Goal: Task Accomplishment & Management: Use online tool/utility

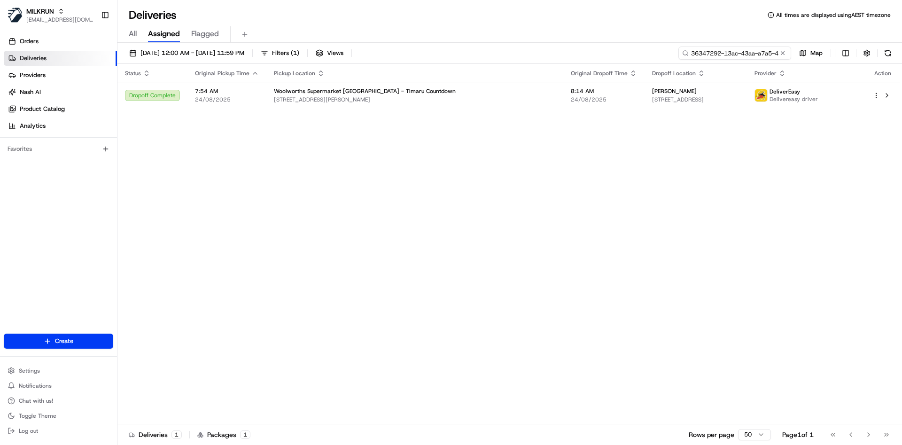
click at [725, 53] on input "36347292-13ac-43aa-a7a5-4528abc0a8b7" at bounding box center [735, 53] width 113 height 13
paste input "orders/328de9a9-8f70-4251-9ef5-3c68624efa29"
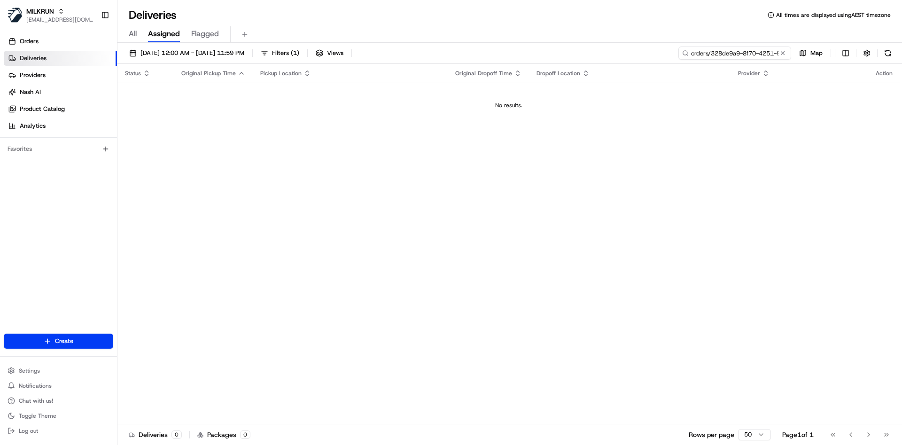
click at [707, 49] on input "orders/328de9a9-8f70-4251-9ef5-3c68624efa29" at bounding box center [735, 53] width 113 height 13
paste input
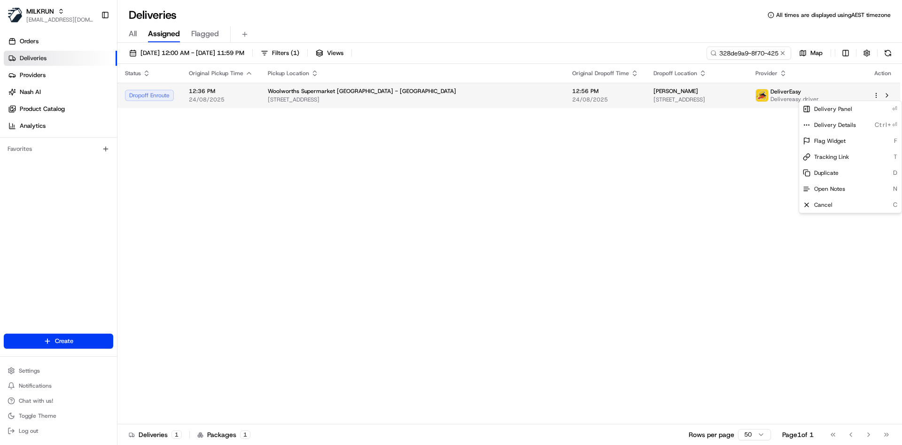
click at [877, 94] on html "MILKRUN atariq@woolworths.com.au Toggle Sidebar Orders Deliveries Providers Nas…" at bounding box center [451, 222] width 902 height 445
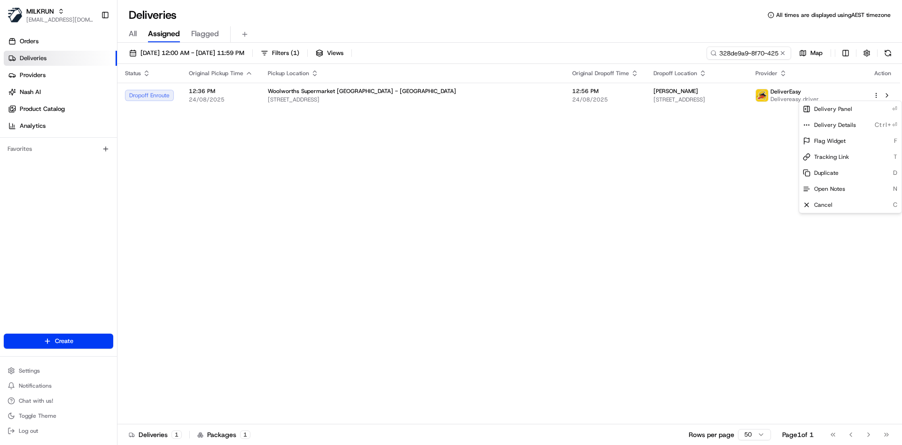
click at [704, 156] on html "MILKRUN atariq@woolworths.com.au Toggle Sidebar Orders Deliveries Providers Nas…" at bounding box center [451, 222] width 902 height 445
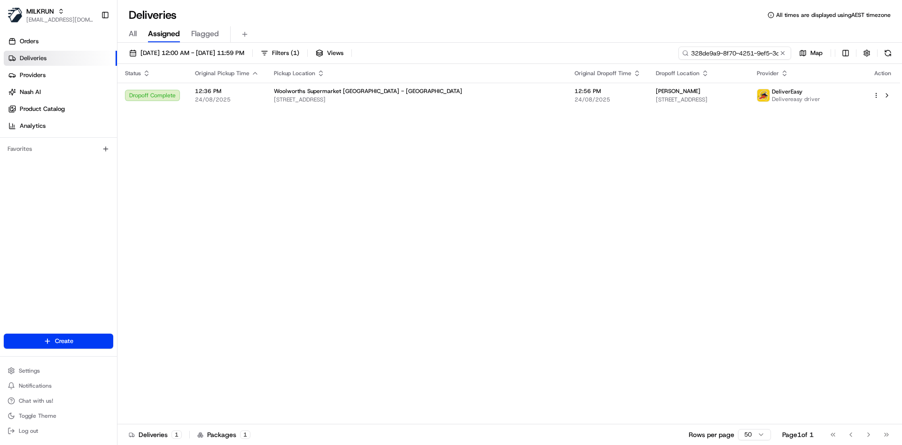
click at [752, 52] on input "328de9a9-8f70-4251-9ef5-3c68624efa29" at bounding box center [735, 53] width 113 height 13
paste input "8acf9cb3-a6a5-47af-aaca-6ae9f692c7ea"
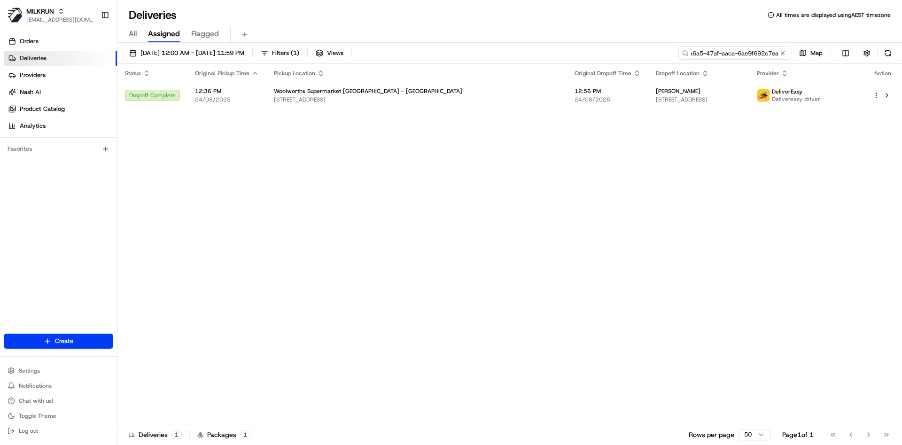
type input "8acf9cb3-a6a5-47af-aaca-6ae9f692c7ea"
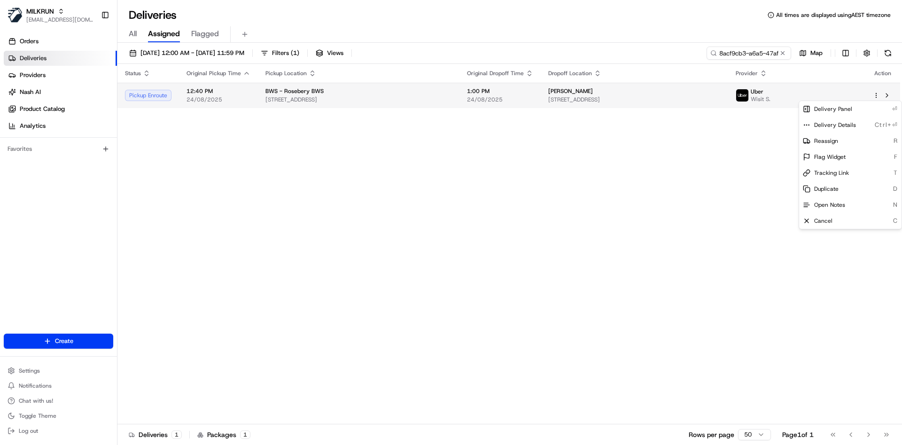
click at [875, 93] on html "MILKRUN atariq@woolworths.com.au Toggle Sidebar Orders Deliveries Providers Nas…" at bounding box center [451, 222] width 902 height 445
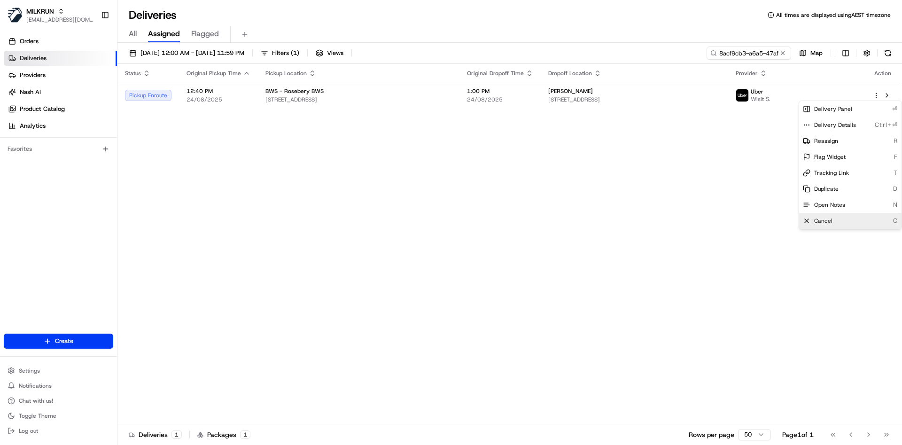
click at [830, 217] on span "Cancel" at bounding box center [823, 221] width 18 height 8
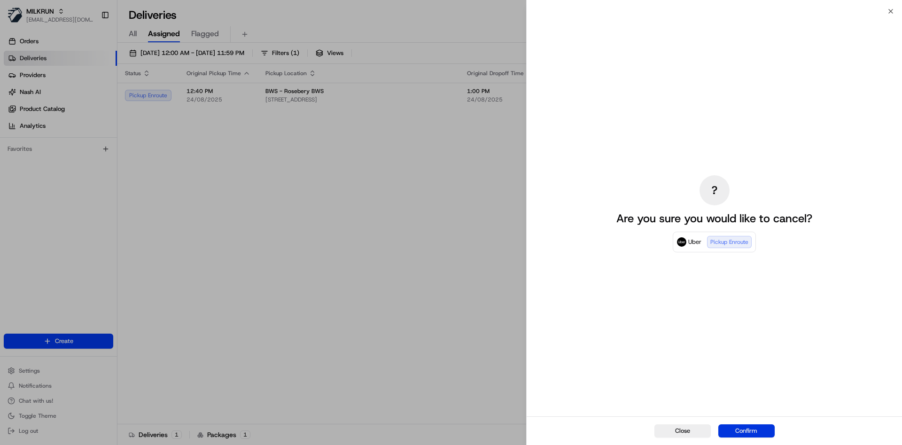
click at [738, 426] on button "Confirm" at bounding box center [747, 430] width 56 height 13
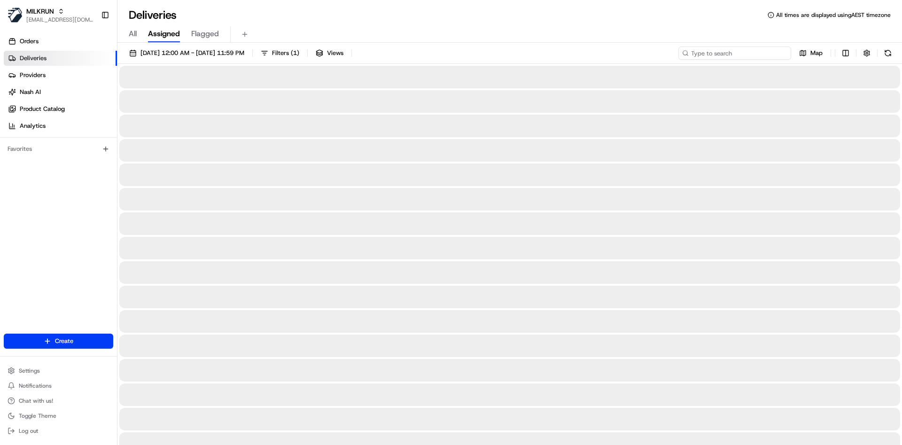
click at [747, 54] on input at bounding box center [735, 53] width 113 height 13
paste input "af1c3b56-a747-4f60-80a3-c8230d710c5a"
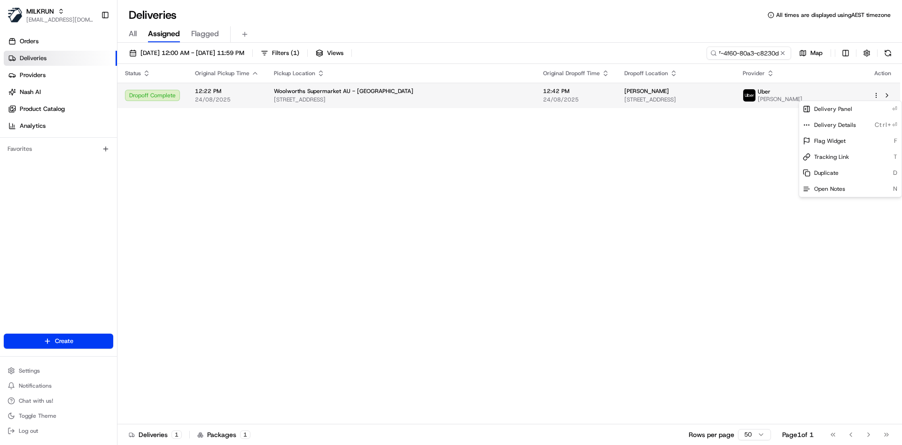
click at [875, 92] on html "MILKRUN atariq@woolworths.com.au Toggle Sidebar Orders Deliveries Providers Nas…" at bounding box center [451, 222] width 902 height 445
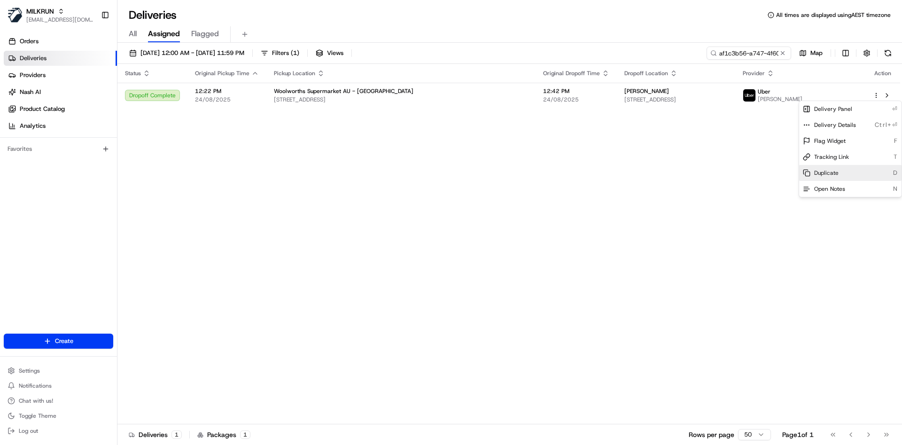
click at [827, 168] on div "Duplicate D" at bounding box center [850, 173] width 102 height 16
click at [739, 57] on html "MILKRUN atariq@woolworths.com.au Toggle Sidebar Orders Deliveries Providers Nas…" at bounding box center [451, 222] width 902 height 445
click at [739, 57] on input "af1c3b56-a747-4f60-80a3-c8230d710c5a" at bounding box center [735, 53] width 113 height 13
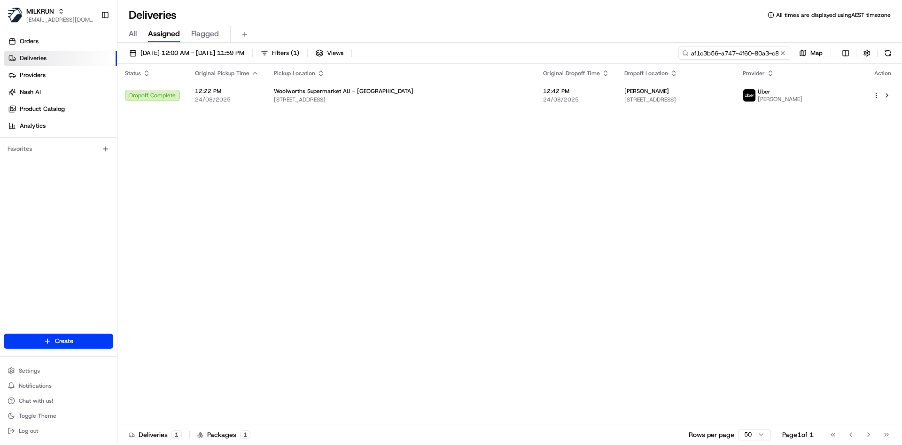
click at [739, 57] on input "af1c3b56-a747-4f60-80a3-c8230d710c5a" at bounding box center [735, 53] width 113 height 13
paste input "8c84f946-060a-4016-8593-296d119e9b0d"
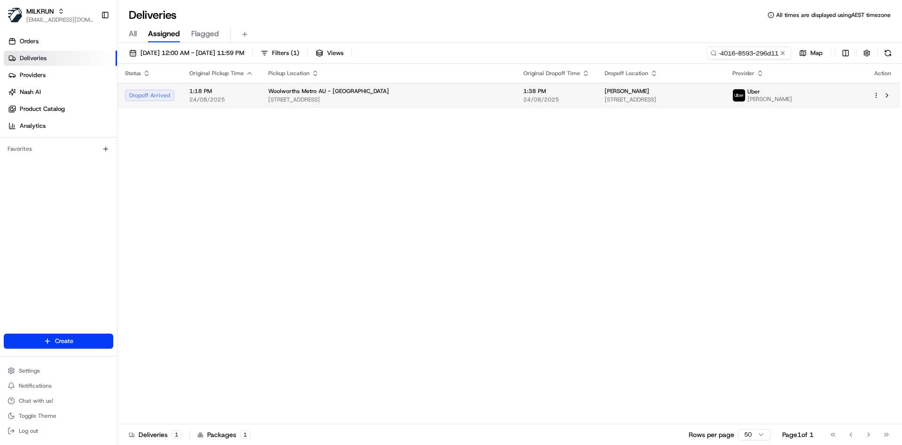
click at [877, 97] on html "MILKRUN atariq@woolworths.com.au Toggle Sidebar Orders Deliveries Providers Nas…" at bounding box center [451, 222] width 902 height 445
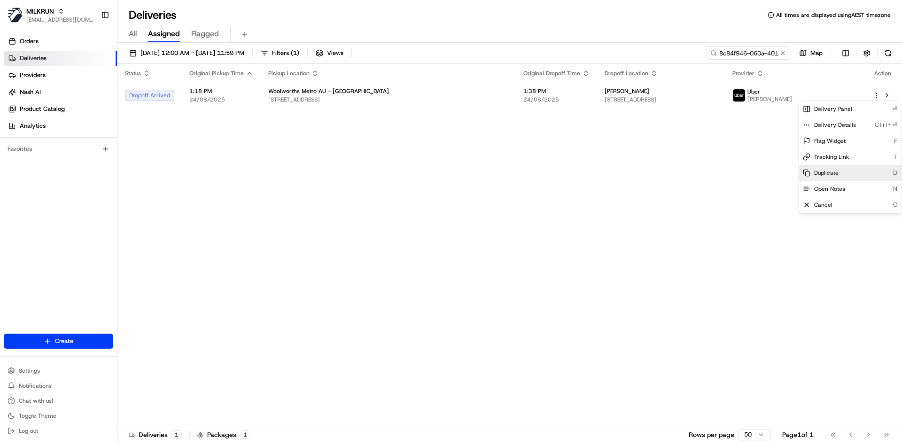
click at [839, 175] on div "Duplicate D" at bounding box center [850, 173] width 102 height 16
click at [729, 48] on html "MILKRUN atariq@woolworths.com.au Toggle Sidebar Orders Deliveries Providers Nas…" at bounding box center [451, 222] width 902 height 445
click at [729, 48] on input "8c84f946-060a-4016-8593-296d119e9b0d" at bounding box center [735, 53] width 113 height 13
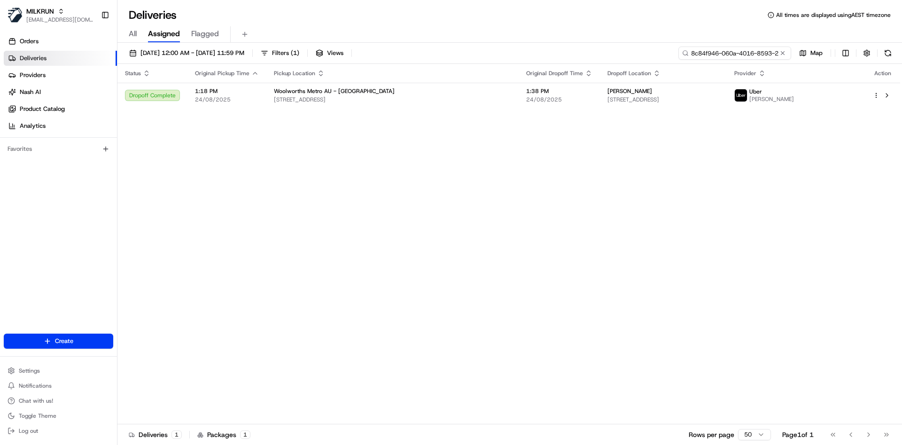
click at [729, 48] on input "8c84f946-060a-4016-8593-296d119e9b0d" at bounding box center [735, 53] width 113 height 13
paste input "096f83cd-7799-4842-bbbf-e15b20e2f8d6"
type input "096f83cd-7799-4842-bbbf-e15b20e2f8d6"
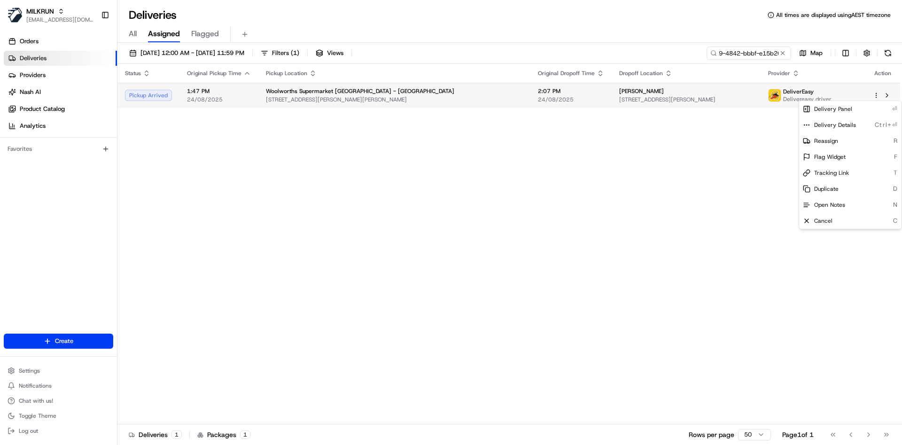
click at [877, 96] on html "MILKRUN atariq@woolworths.com.au Toggle Sidebar Orders Deliveries Providers Nas…" at bounding box center [451, 222] width 902 height 445
click at [829, 139] on span "Reassign" at bounding box center [826, 141] width 24 height 8
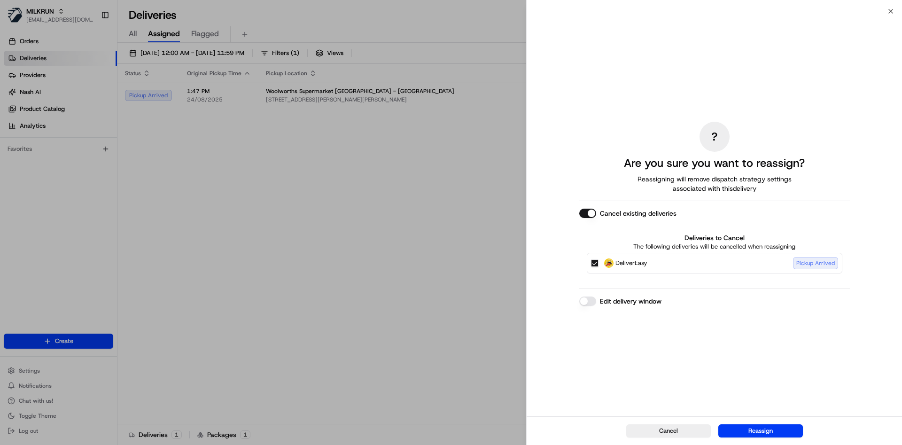
click at [591, 302] on button "Edit delivery window" at bounding box center [587, 301] width 17 height 9
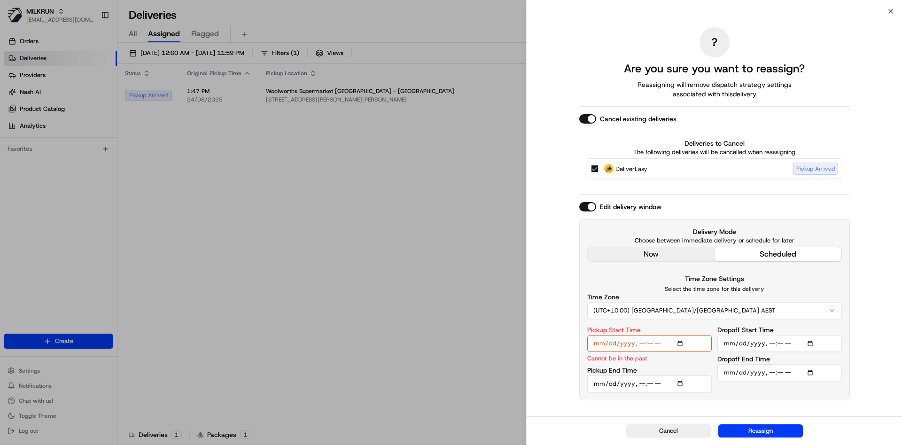
click at [641, 343] on input "Pickup Start Time" at bounding box center [649, 343] width 125 height 17
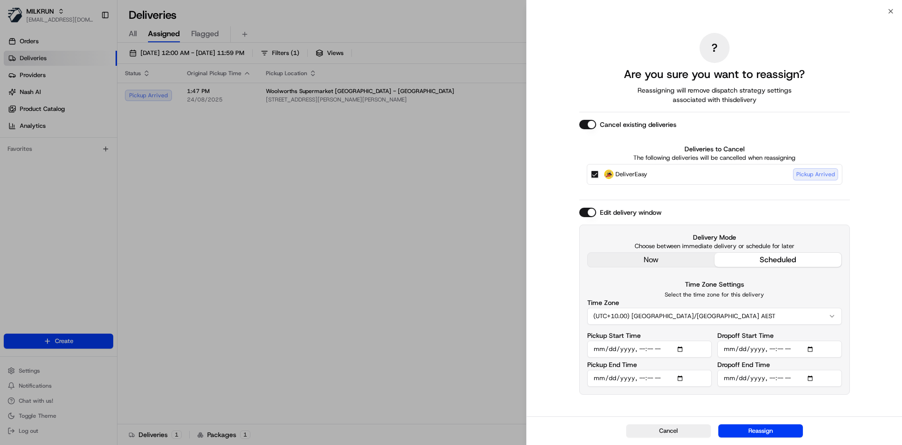
type input "2025-08-24T14:10"
click at [597, 378] on input "Pickup End Time" at bounding box center [649, 378] width 125 height 17
type input "2025-08-24T14:15"
click at [779, 377] on input "Dropoff End Time" at bounding box center [780, 378] width 125 height 17
type input "2025-08-24T14:25"
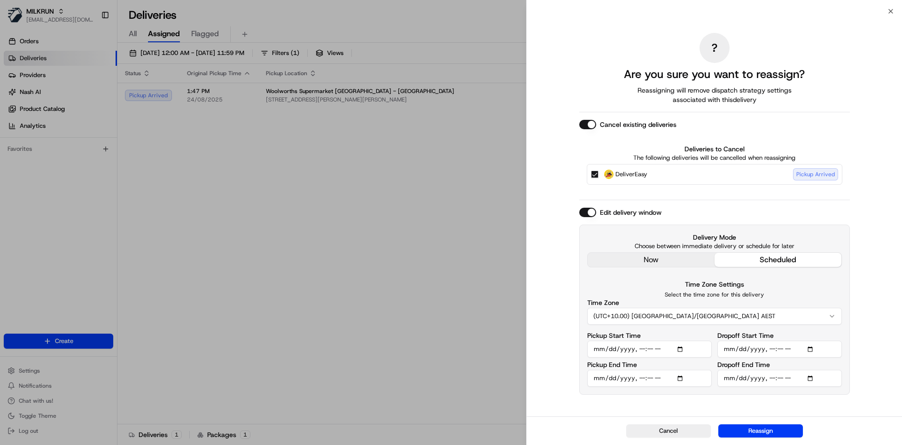
click at [729, 349] on input "Dropoff Start Time" at bounding box center [780, 349] width 125 height 17
type input "2025-08-24T14:20"
click at [756, 434] on button "Reassign" at bounding box center [761, 430] width 85 height 13
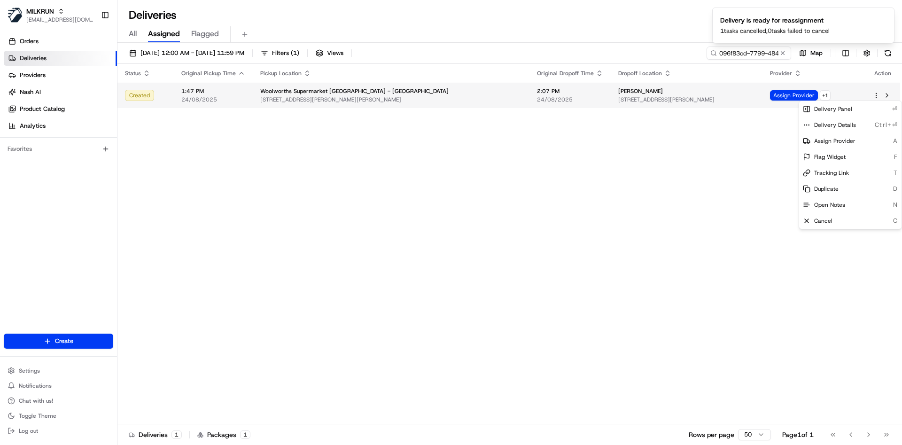
click at [828, 94] on div "Assign Provider + 1" at bounding box center [814, 95] width 88 height 10
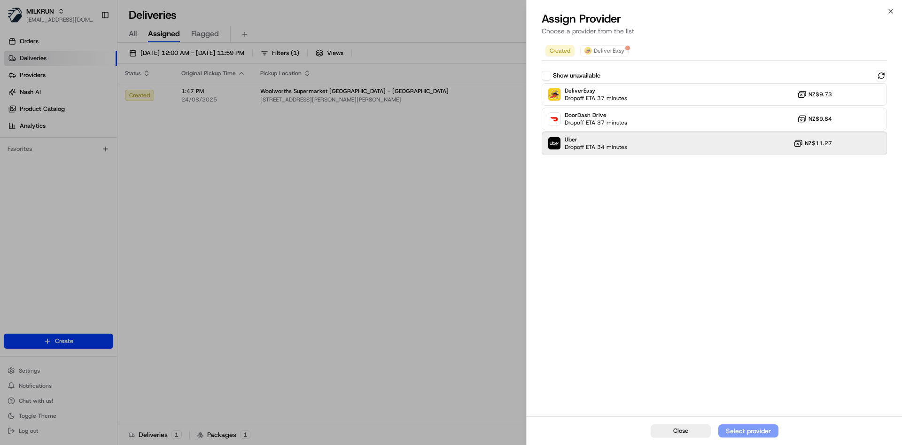
click at [586, 140] on span "Uber" at bounding box center [596, 140] width 63 height 8
click at [736, 427] on div "Assign Provider" at bounding box center [749, 430] width 46 height 9
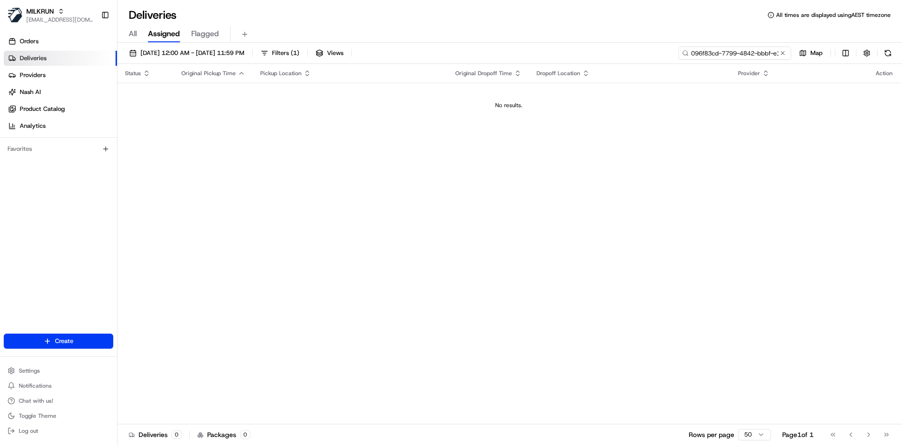
click at [745, 54] on input "096f83cd-7799-4842-bbbf-e15b20e2f8d6" at bounding box center [735, 53] width 113 height 13
click at [712, 56] on input "096f83cd-7799-4842-bbbf-e15b20e2f8d6" at bounding box center [735, 53] width 113 height 13
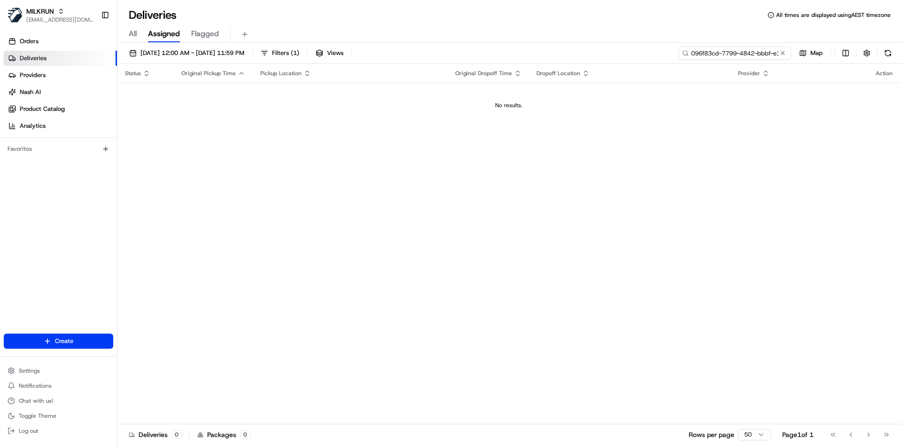
click at [712, 56] on input "096f83cd-7799-4842-bbbf-e15b20e2f8d6" at bounding box center [735, 53] width 113 height 13
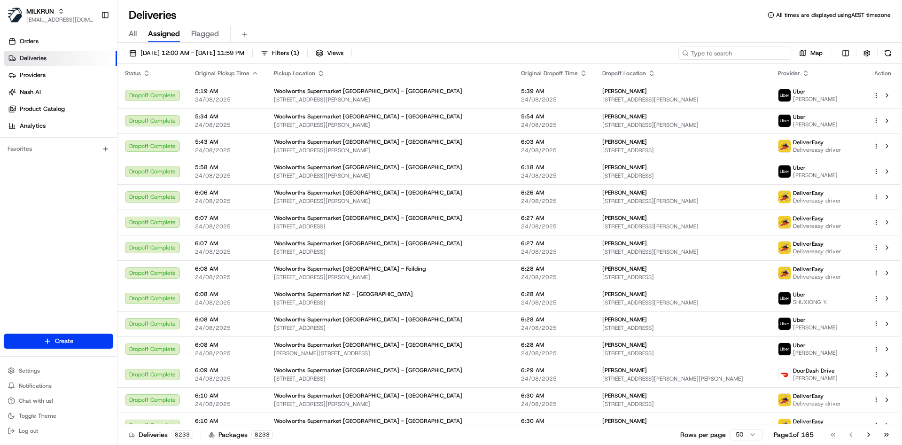
paste input "096f83cd-7799-4842-bbbf-e15b20e2f8d6"
type input "096f83cd-7799-4842-bbbf-e15b20e2f8d6"
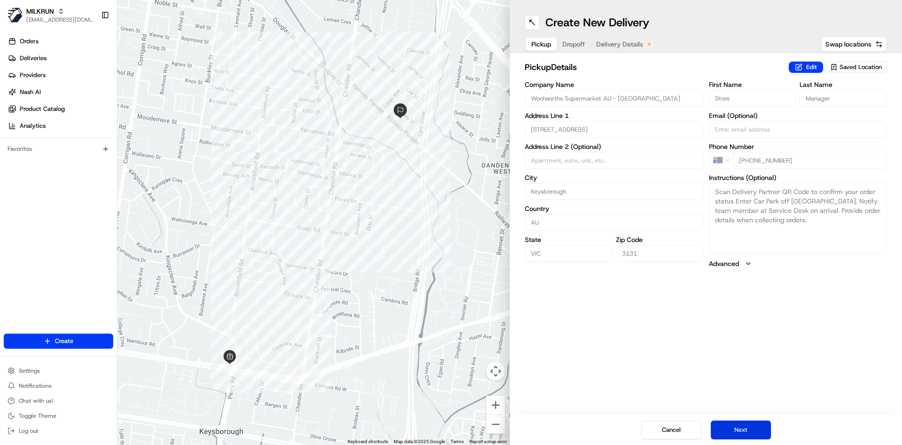
click at [730, 423] on button "Next" at bounding box center [741, 430] width 60 height 19
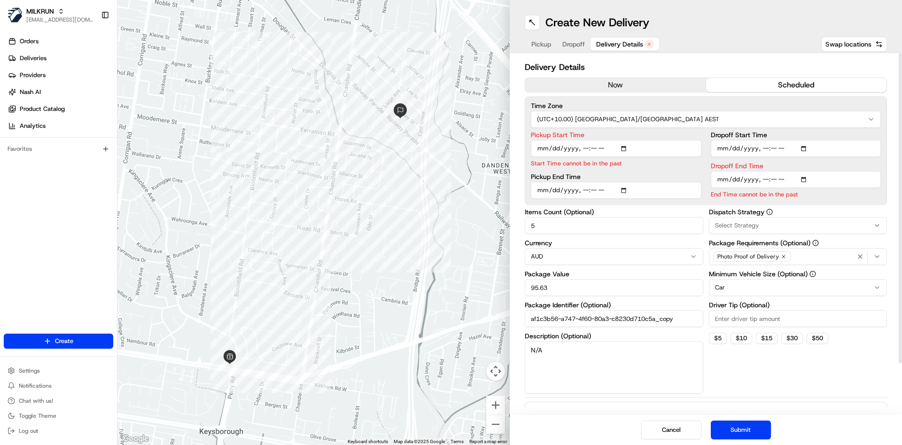
click at [585, 151] on input "Pickup Start Time" at bounding box center [616, 148] width 171 height 17
type input "2025-08-24T13:20"
click at [765, 177] on input "Dropoff End Time" at bounding box center [796, 179] width 171 height 17
type input "2025-08-24T13:42"
click at [746, 427] on button "Submit" at bounding box center [741, 430] width 60 height 19
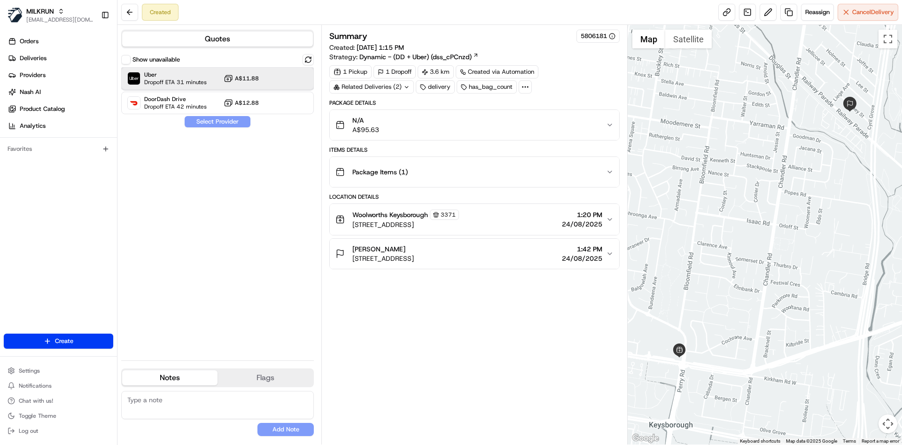
click at [171, 79] on span "Dropoff ETA 31 minutes" at bounding box center [175, 82] width 63 height 8
click at [220, 123] on button "Assign Provider" at bounding box center [217, 121] width 67 height 11
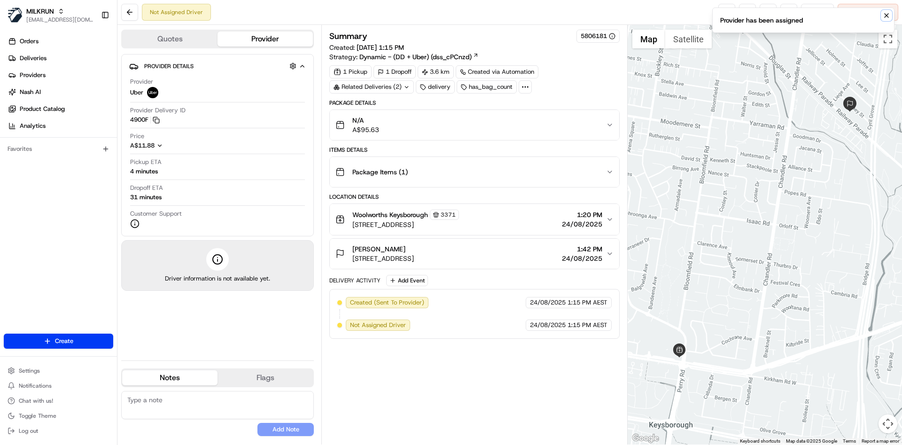
click at [891, 16] on button "Notifications (F8)" at bounding box center [886, 15] width 11 height 11
click at [728, 13] on link at bounding box center [727, 12] width 17 height 17
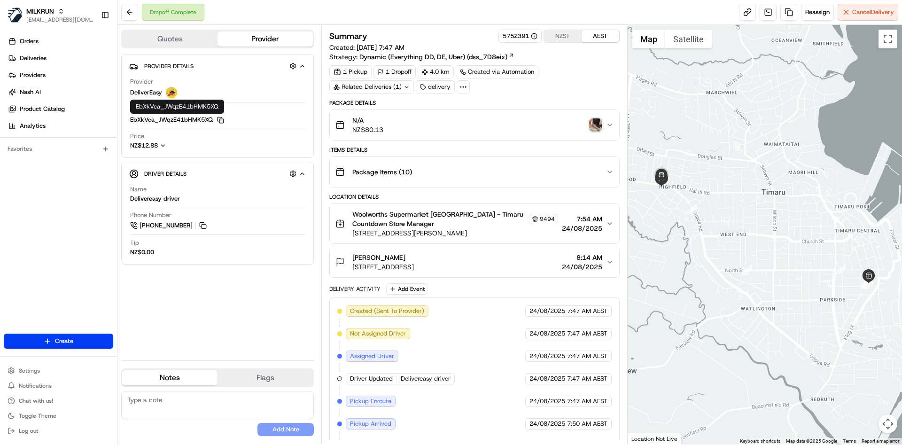
click at [223, 117] on icon "button" at bounding box center [220, 120] width 7 height 7
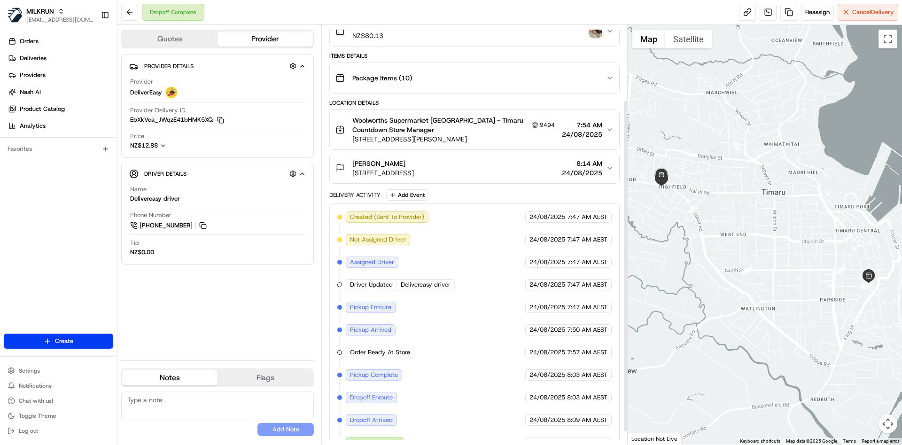
scroll to position [97, 0]
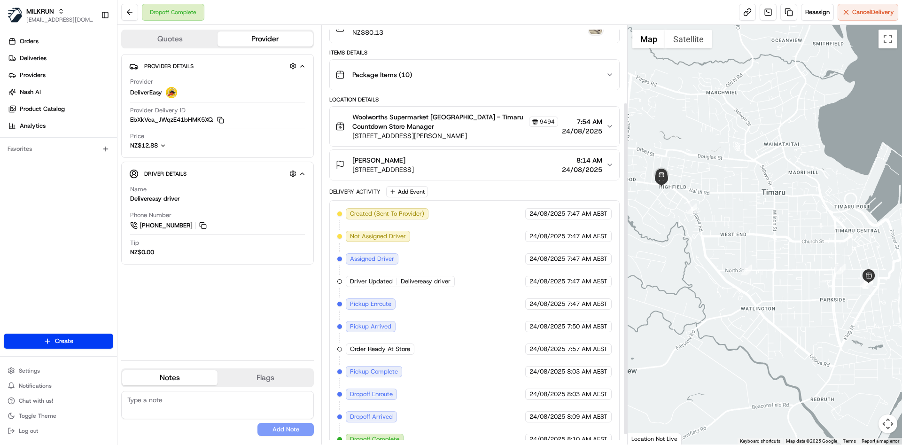
click at [425, 128] on span "Woolworths Supermarket NZ - Timaru Countdown Store Manager" at bounding box center [439, 121] width 174 height 19
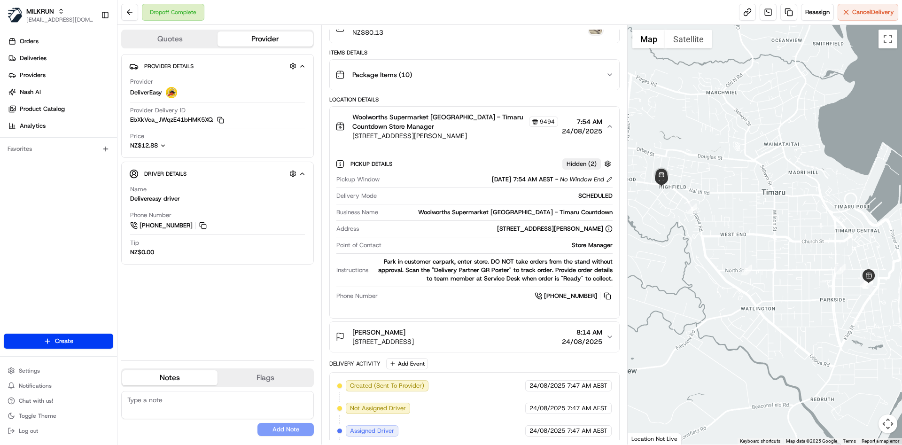
click at [414, 338] on span "226 Wai-Iti Road, Highfield, Canterbury 7910, NZ" at bounding box center [383, 341] width 62 height 9
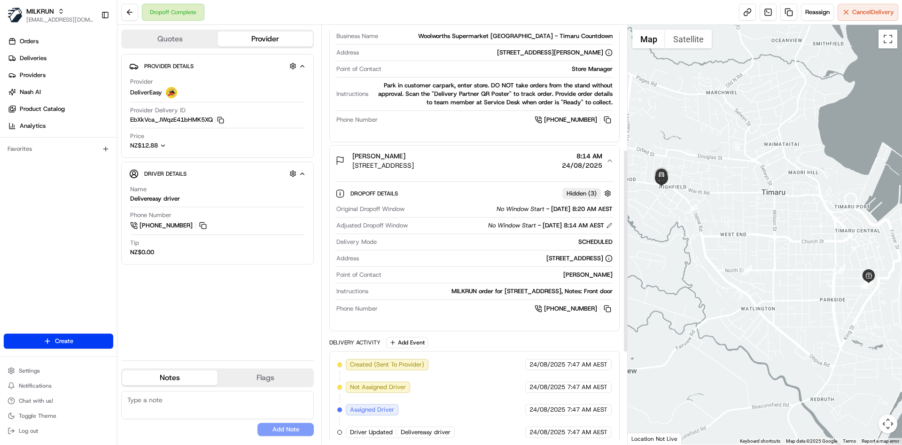
scroll to position [254, 0]
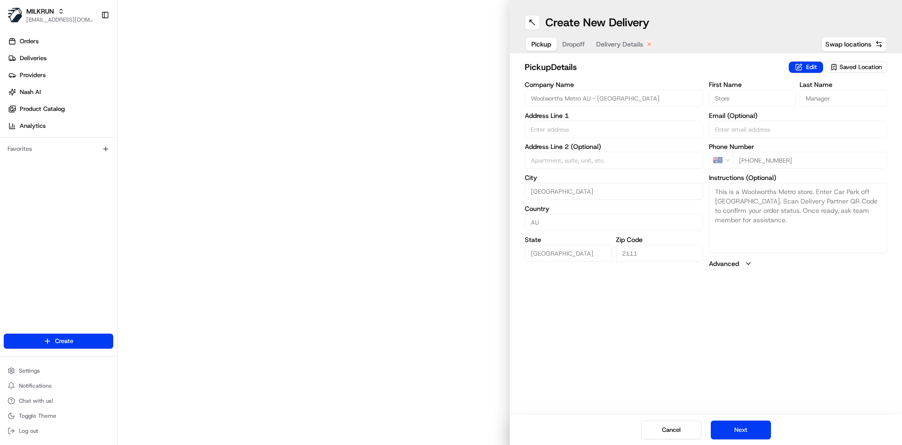
type input "[STREET_ADDRESS]"
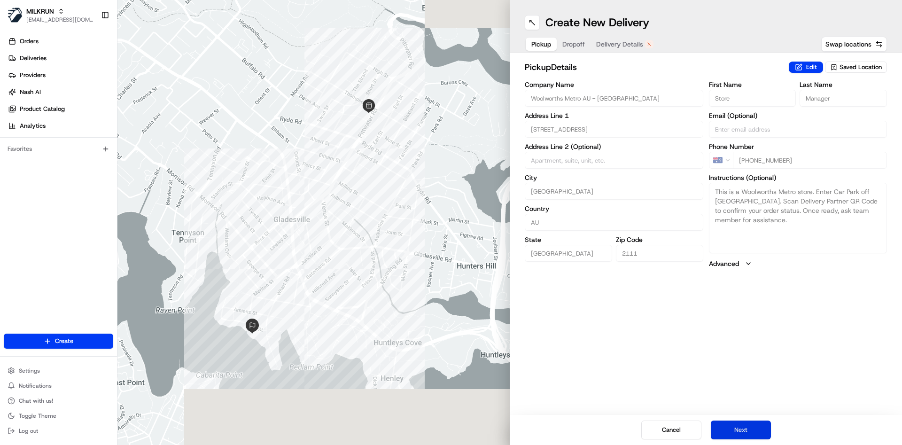
click at [742, 434] on button "Next" at bounding box center [741, 430] width 60 height 19
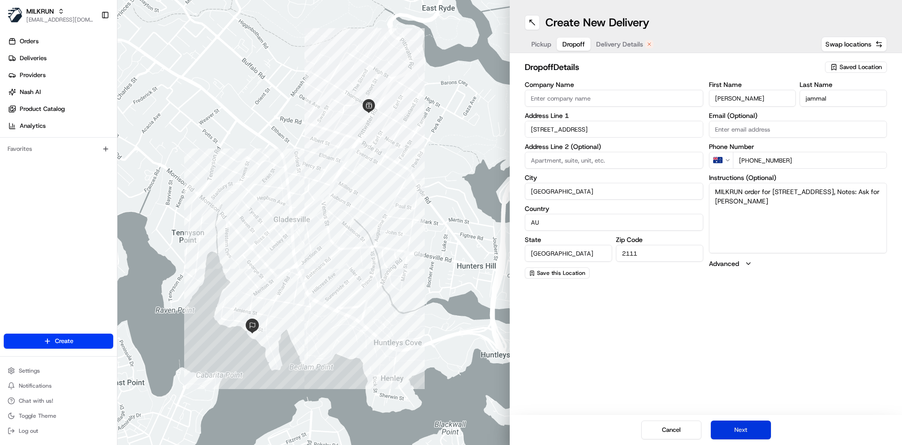
click at [742, 434] on button "Next" at bounding box center [741, 430] width 60 height 19
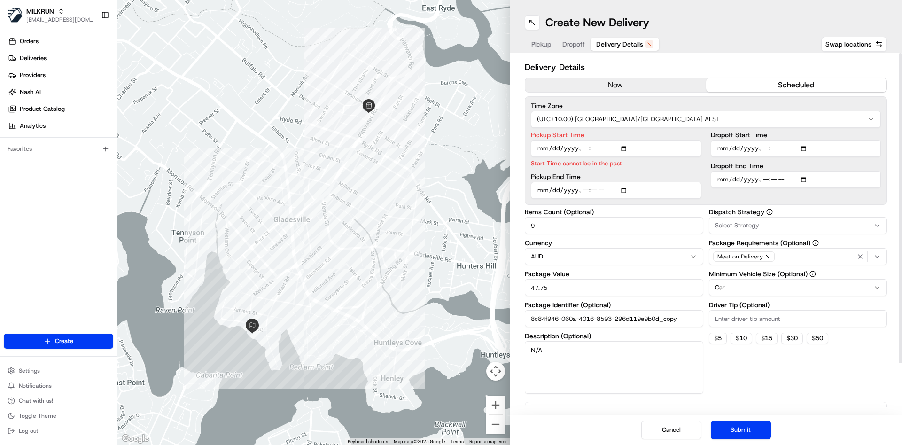
click at [593, 148] on input "Pickup Start Time" at bounding box center [616, 148] width 171 height 17
type input "[DATE]T13:37"
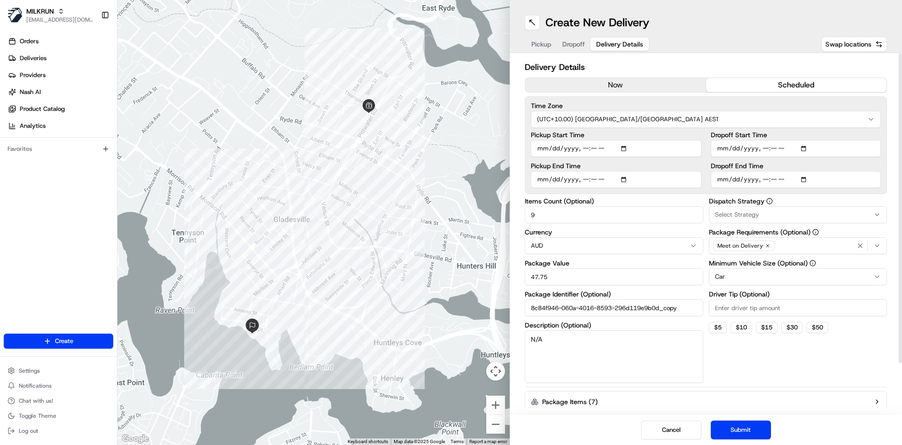
click at [774, 180] on input "Dropoff End Time" at bounding box center [796, 179] width 171 height 17
type input "[DATE]T13:48"
click at [749, 427] on button "Submit" at bounding box center [741, 430] width 60 height 19
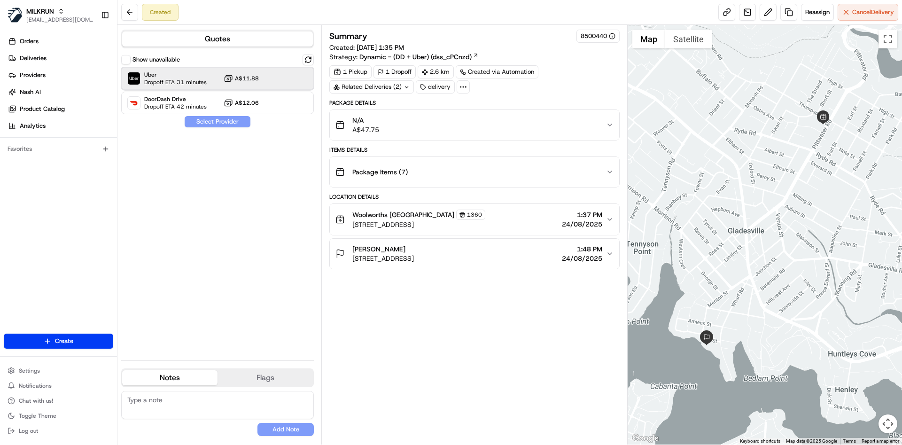
click at [170, 84] on span "Dropoff ETA 31 minutes" at bounding box center [175, 82] width 63 height 8
click at [207, 121] on button "Assign Provider" at bounding box center [217, 121] width 67 height 11
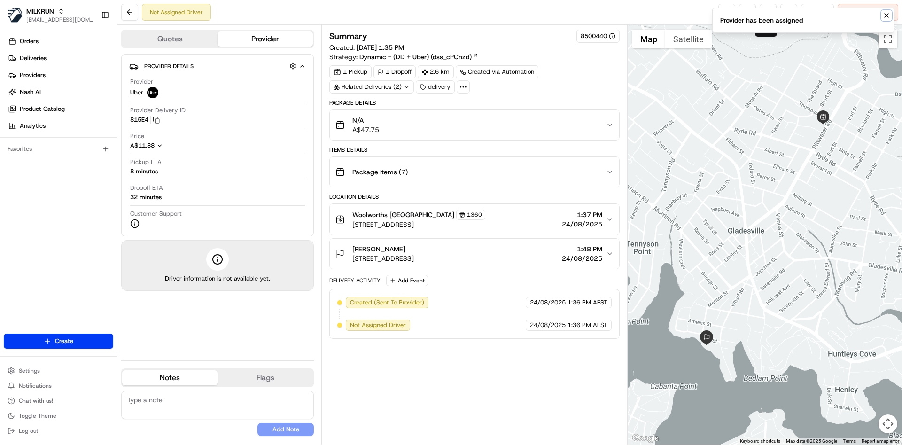
click at [885, 13] on icon "Notifications (F8)" at bounding box center [887, 16] width 8 height 8
click at [727, 11] on link at bounding box center [727, 12] width 17 height 17
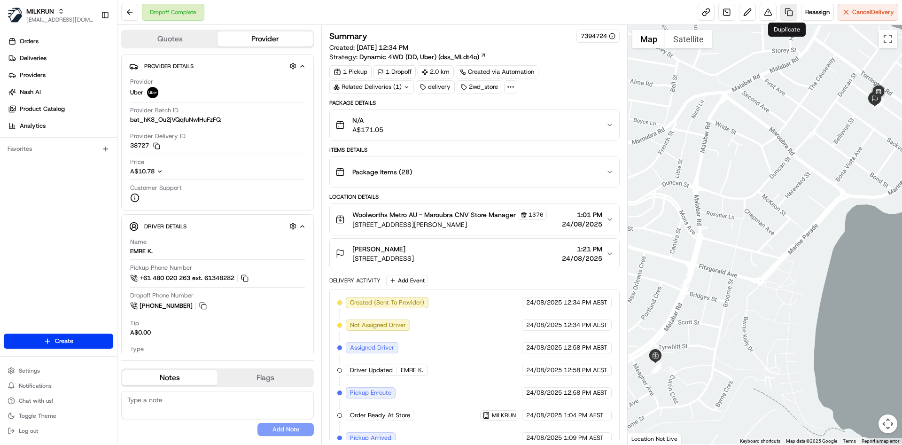
click at [782, 15] on link at bounding box center [789, 12] width 17 height 17
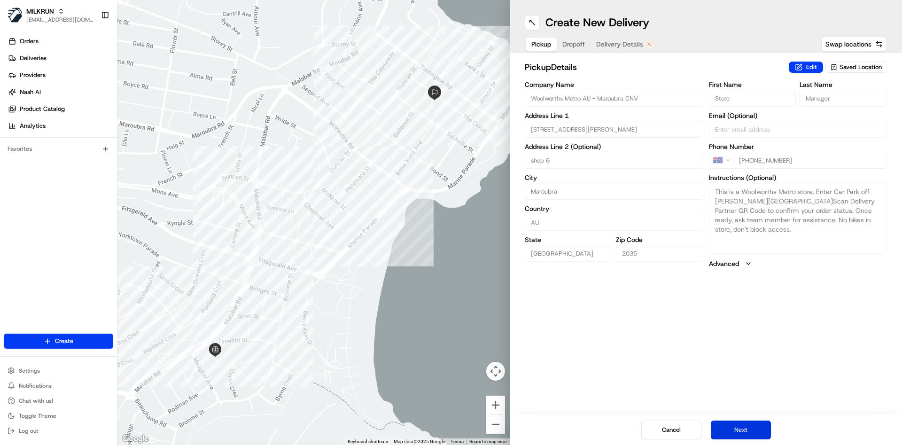
click at [760, 430] on button "Next" at bounding box center [741, 430] width 60 height 19
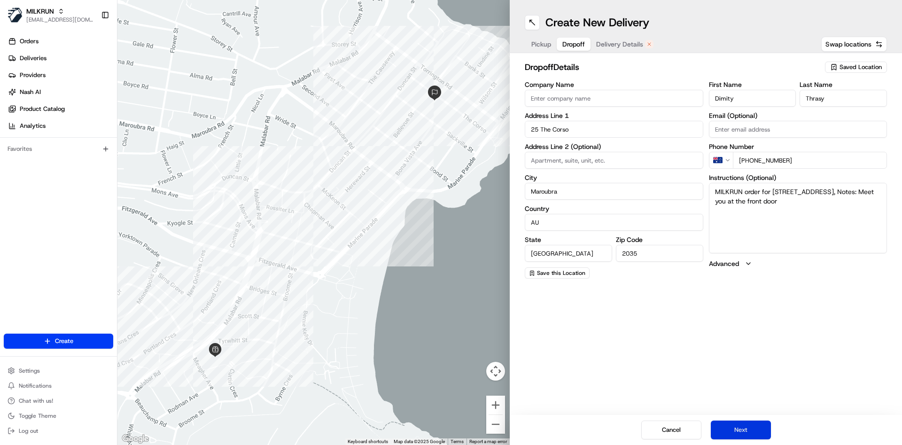
click at [760, 430] on button "Next" at bounding box center [741, 430] width 60 height 19
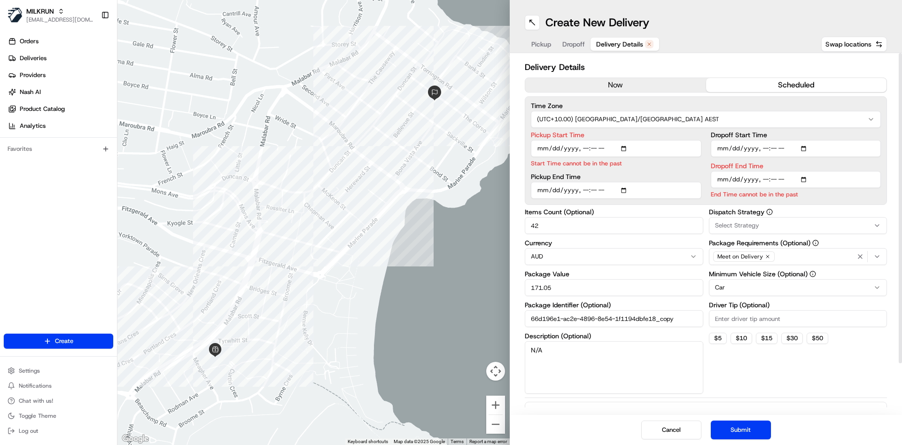
click at [596, 146] on input "Pickup Start Time" at bounding box center [616, 148] width 171 height 17
type input "2025-08-24T13:49"
click at [763, 179] on input "Dropoff End Time" at bounding box center [796, 179] width 171 height 17
type input "2025-08-24T14:05"
click at [579, 278] on div "Package Value 171.05" at bounding box center [614, 283] width 179 height 25
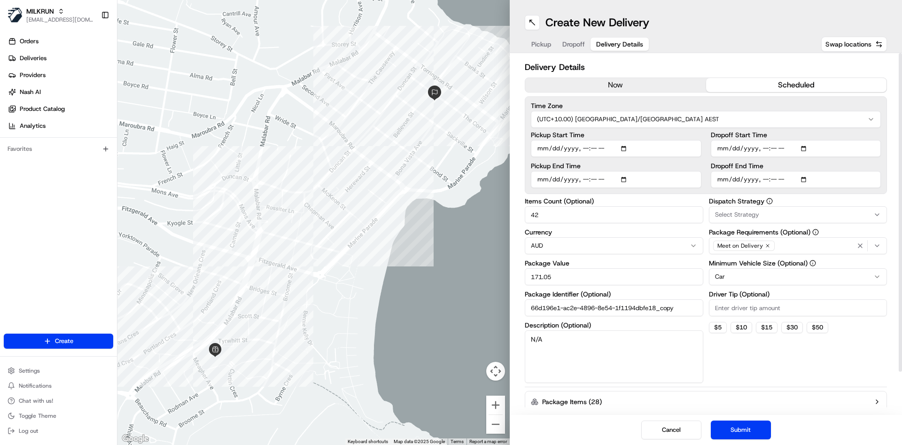
drag, startPoint x: 546, startPoint y: 217, endPoint x: 462, endPoint y: 210, distance: 84.0
click at [462, 210] on div "← Move left → Move right ↑ Move up ↓ Move down + Zoom in - Zoom out Home Jump l…" at bounding box center [509, 222] width 785 height 445
type input "5"
drag, startPoint x: 556, startPoint y: 273, endPoint x: 453, endPoint y: 275, distance: 103.4
click at [453, 275] on div "← Move left → Move right ↑ Move up ↓ Move down + Zoom in - Zoom out Home Jump l…" at bounding box center [509, 222] width 785 height 445
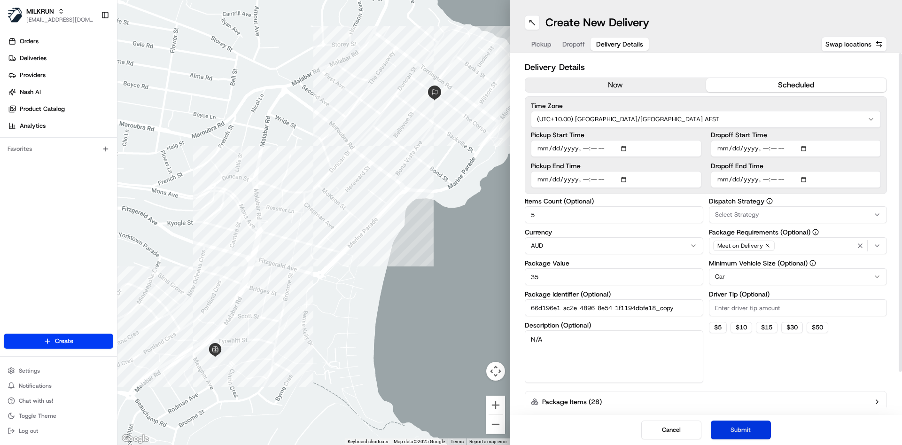
type input "35"
click at [739, 438] on button "Submit" at bounding box center [741, 430] width 60 height 19
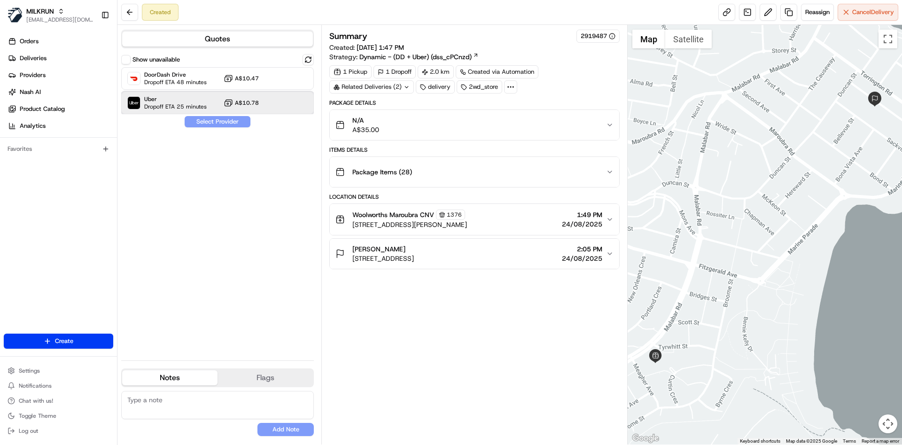
click at [187, 108] on span "Dropoff ETA 25 minutes" at bounding box center [175, 107] width 63 height 8
click at [202, 117] on button "Assign Provider" at bounding box center [217, 121] width 67 height 11
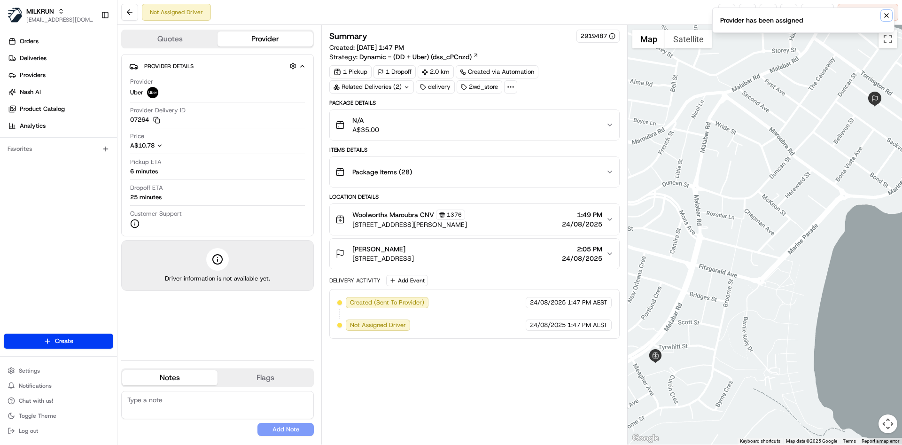
click at [890, 16] on icon "Notifications (F8)" at bounding box center [887, 16] width 8 height 8
click at [720, 6] on link at bounding box center [727, 12] width 17 height 17
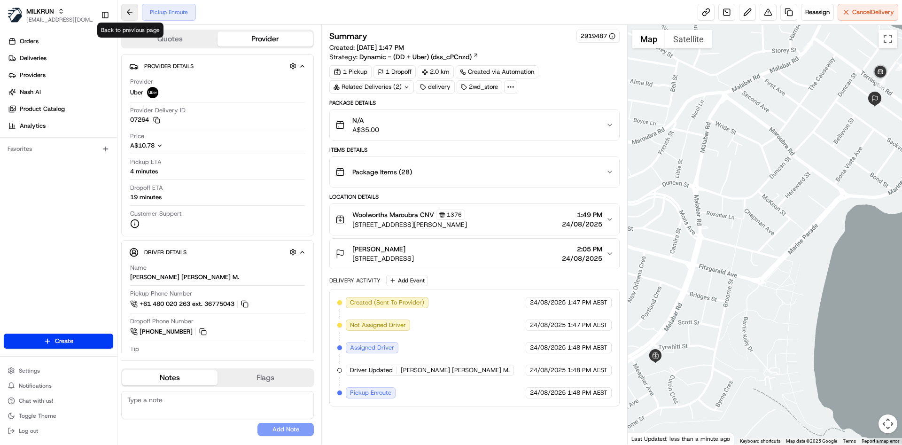
click at [125, 6] on button at bounding box center [129, 12] width 17 height 17
